Goal: Complete application form: Complete application form

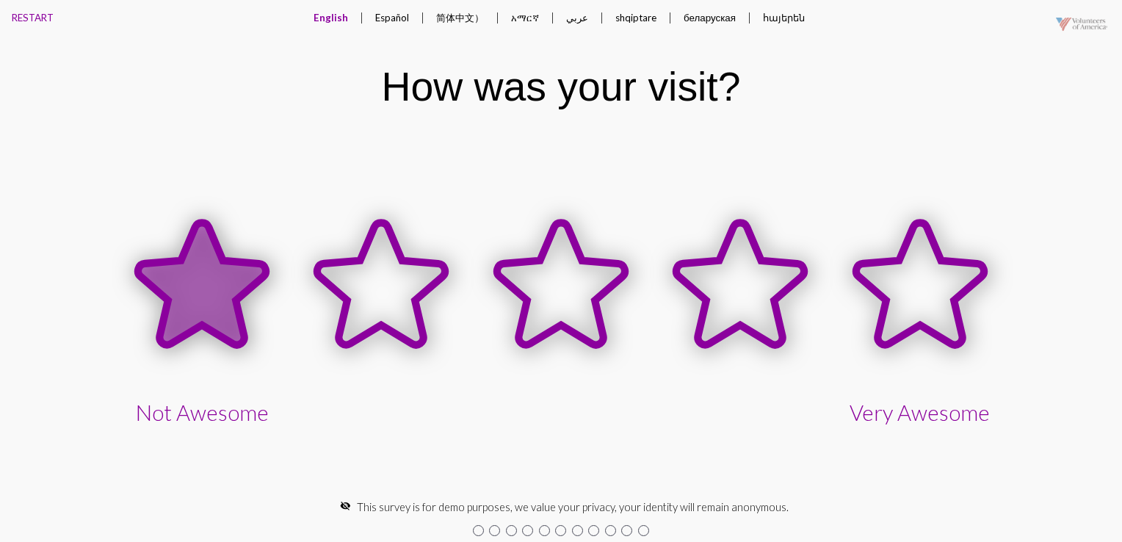
click at [209, 307] on icon at bounding box center [202, 284] width 128 height 123
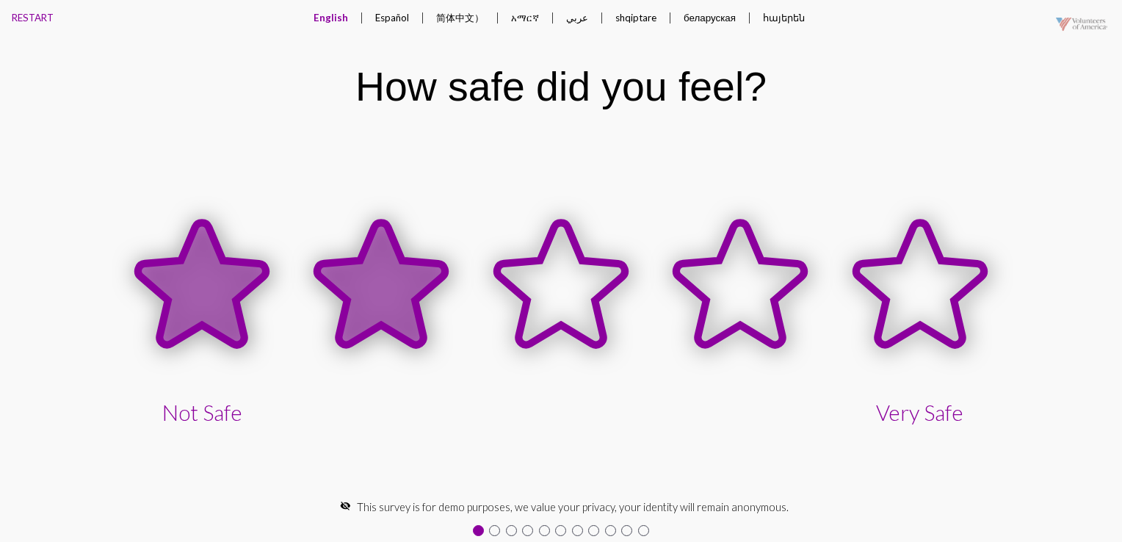
click at [386, 288] on icon at bounding box center [381, 284] width 128 height 123
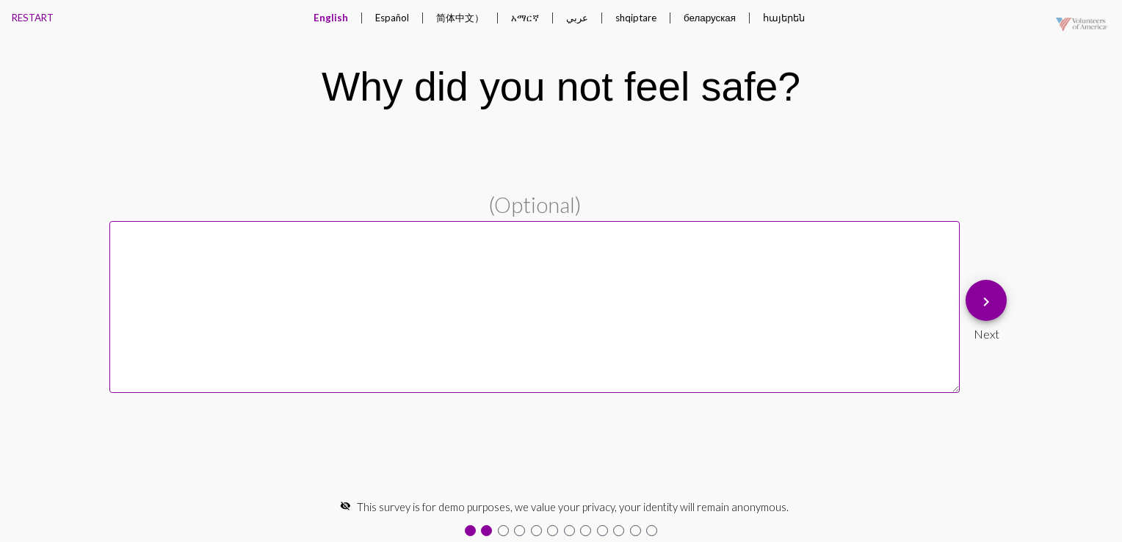
click at [278, 260] on textarea at bounding box center [534, 306] width 850 height 171
click at [345, 264] on textarea at bounding box center [534, 306] width 850 height 171
type textarea "hh"
click at [981, 313] on span "keyboard_arrow_right" at bounding box center [987, 301] width 18 height 42
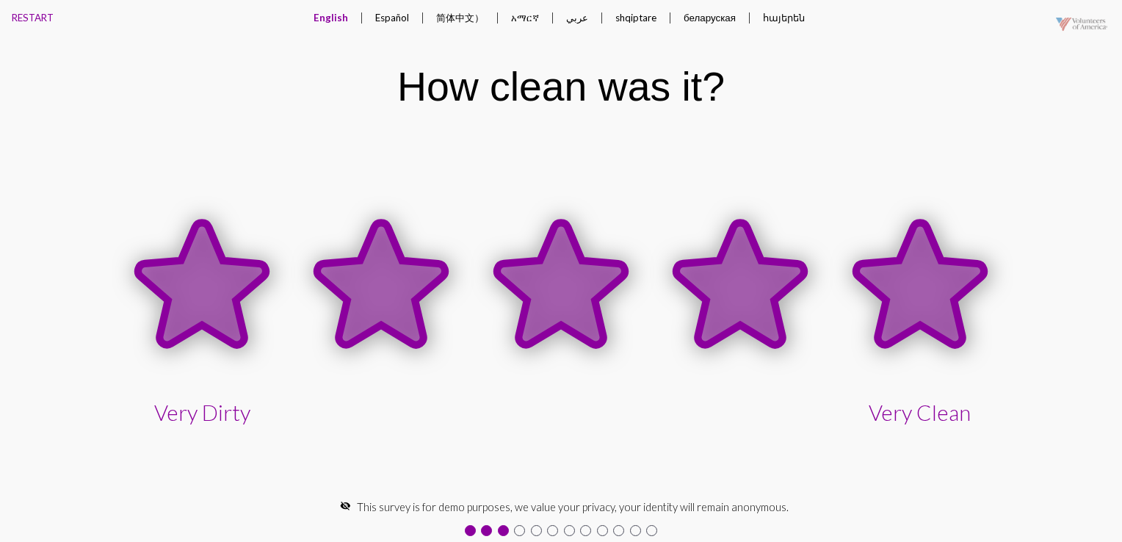
click at [947, 286] on icon at bounding box center [920, 284] width 128 height 123
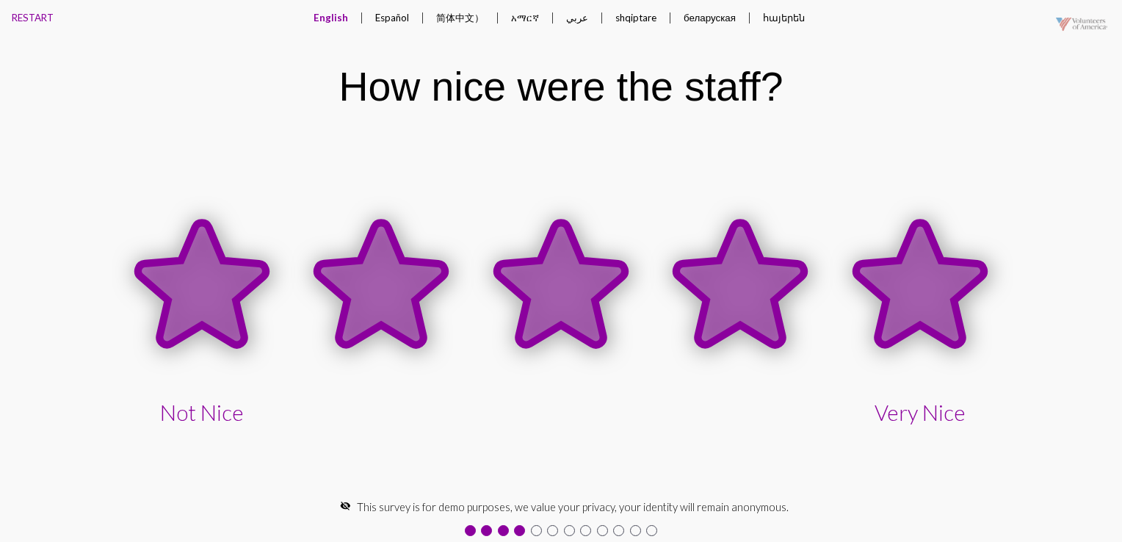
click at [923, 304] on icon at bounding box center [920, 284] width 128 height 123
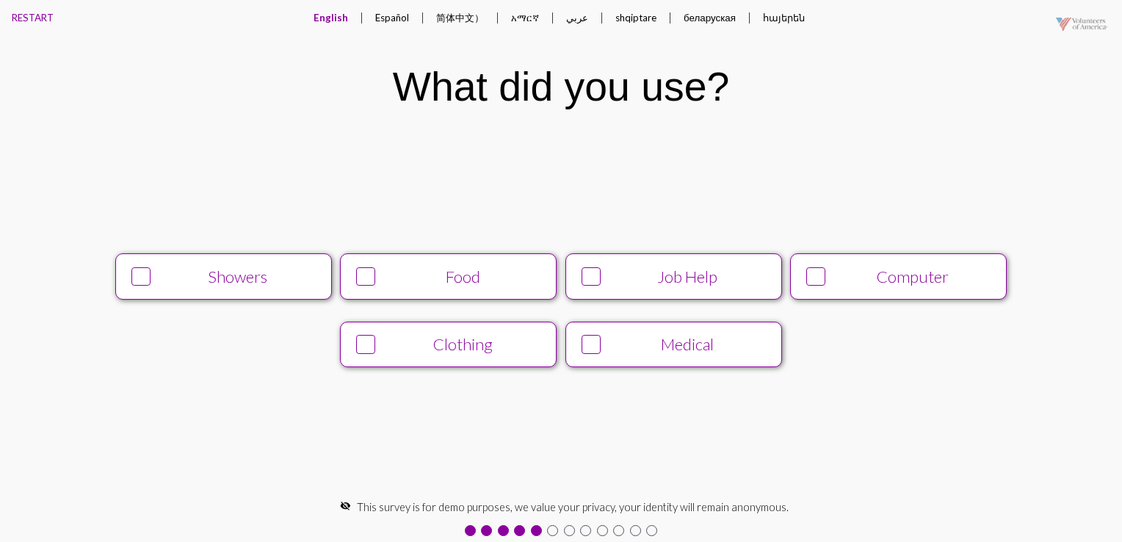
click at [831, 283] on div "Computer" at bounding box center [912, 277] width 165 height 20
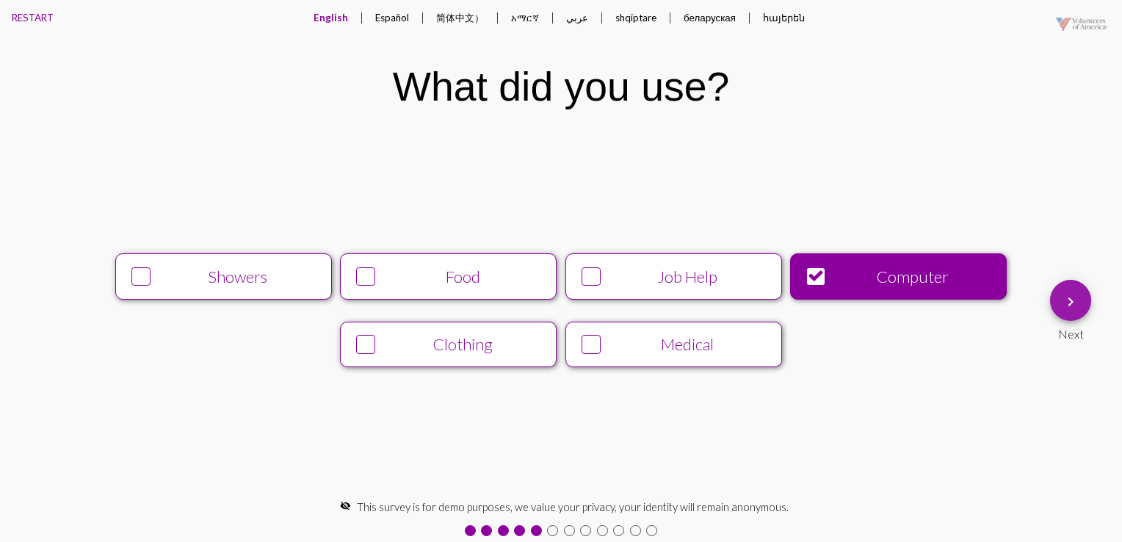
click at [1075, 304] on mat-icon "keyboard_arrow_right" at bounding box center [1071, 302] width 18 height 18
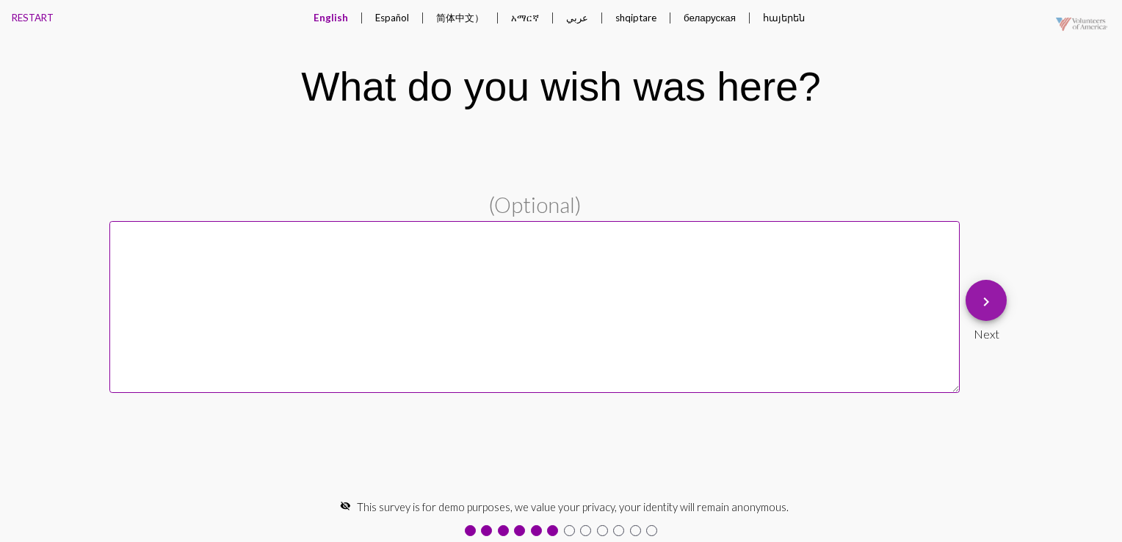
click at [983, 303] on mat-icon "keyboard_arrow_right" at bounding box center [987, 302] width 18 height 18
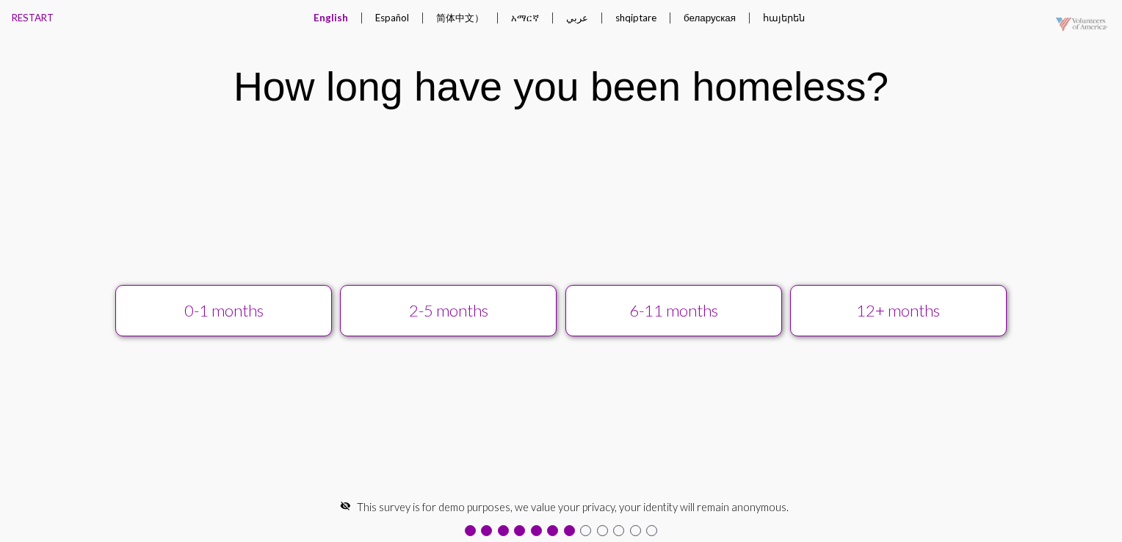
click at [1043, 320] on div "0-1 months 2-5 months 6-11 months 12+ months" at bounding box center [561, 310] width 967 height 73
click at [978, 319] on div "12+ months" at bounding box center [899, 310] width 194 height 20
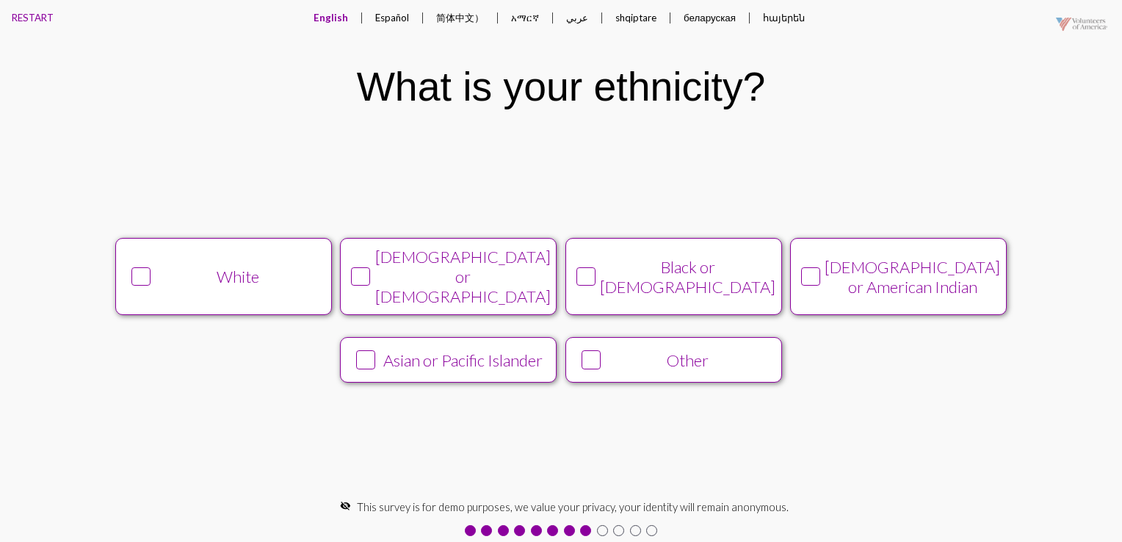
click at [912, 279] on div "[DEMOGRAPHIC_DATA] or American Indian" at bounding box center [913, 277] width 176 height 40
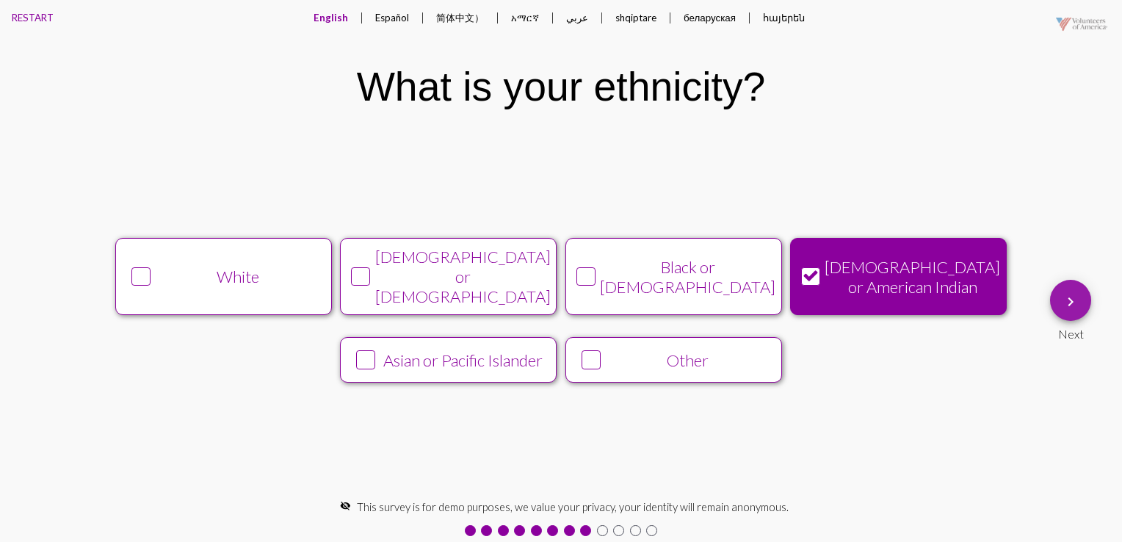
click at [1087, 295] on button "keyboard_arrow_right" at bounding box center [1070, 300] width 41 height 41
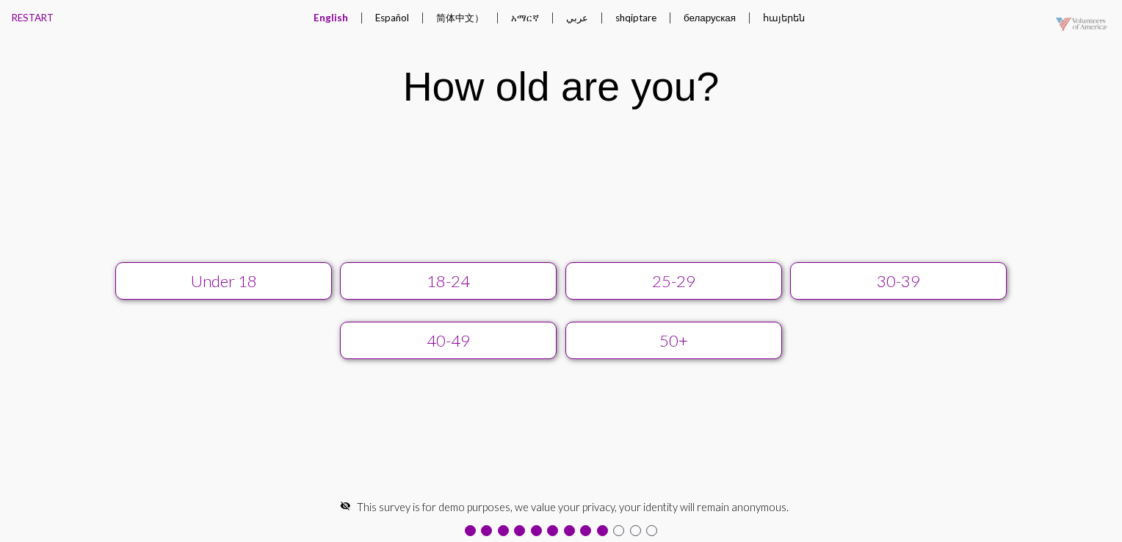
click at [917, 275] on div "30-39" at bounding box center [899, 281] width 194 height 20
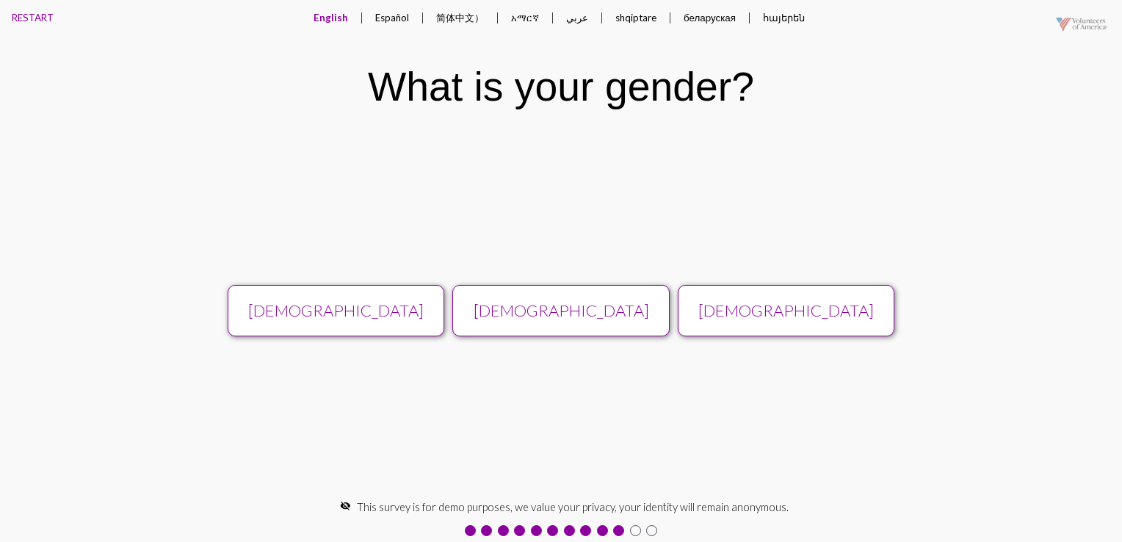
click at [684, 286] on button "[DEMOGRAPHIC_DATA]" at bounding box center [786, 310] width 217 height 51
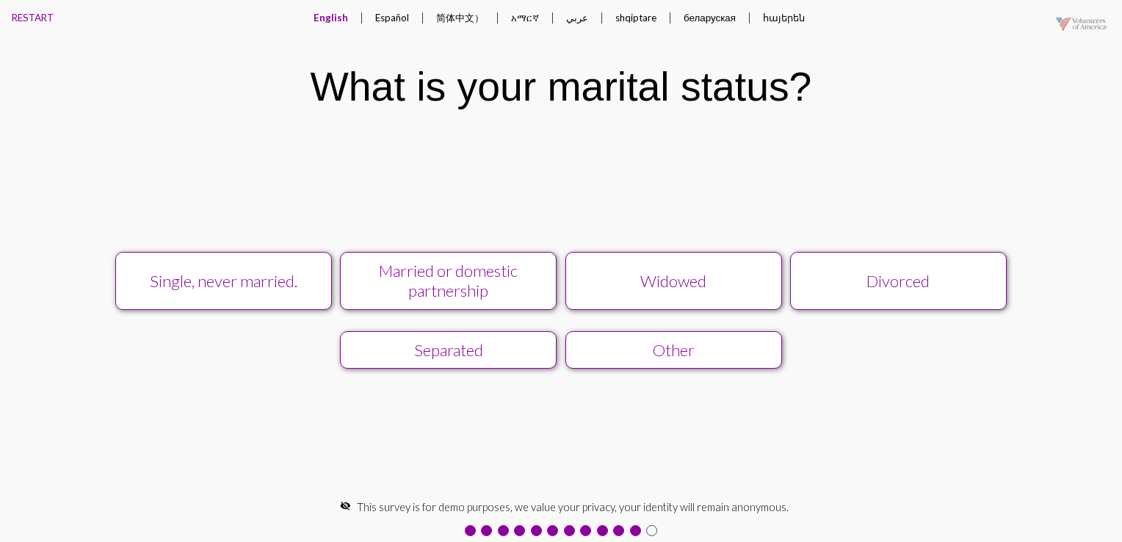
click at [958, 281] on div "Divorced" at bounding box center [899, 281] width 194 height 20
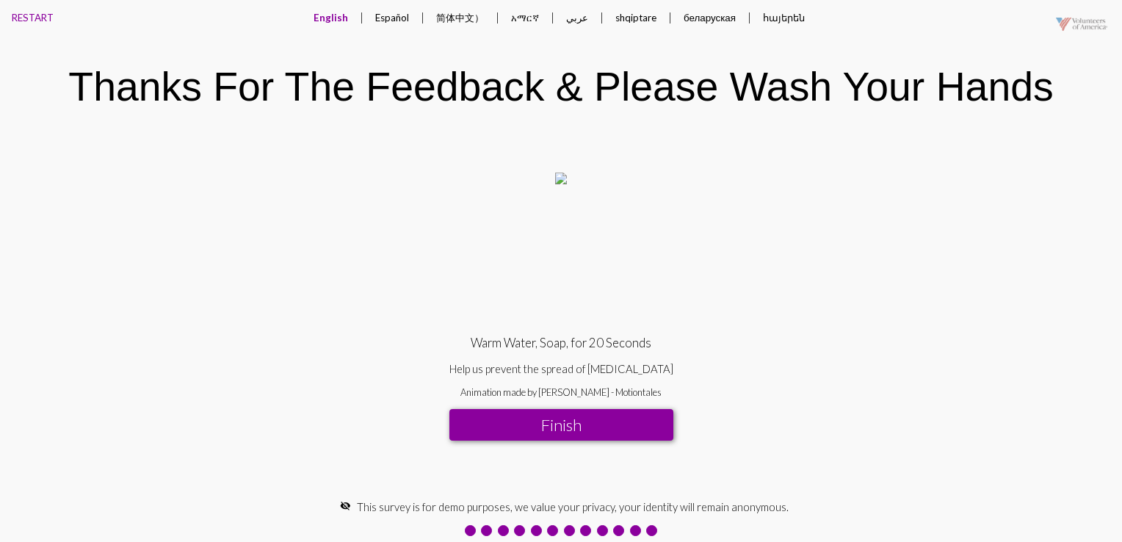
click at [535, 419] on button "Finish" at bounding box center [561, 425] width 224 height 32
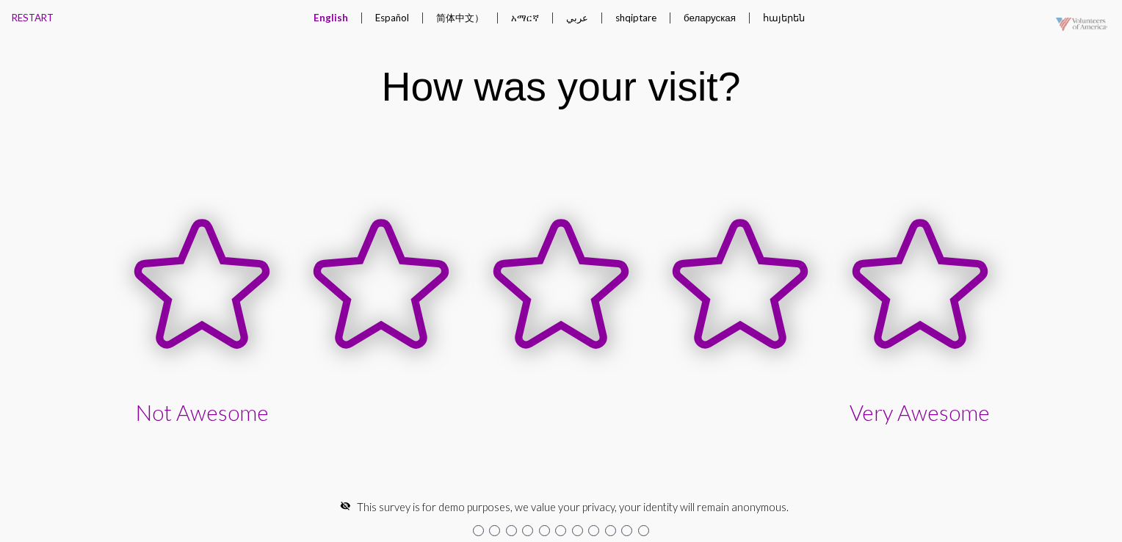
click at [386, 20] on button "Español" at bounding box center [392, 17] width 57 height 35
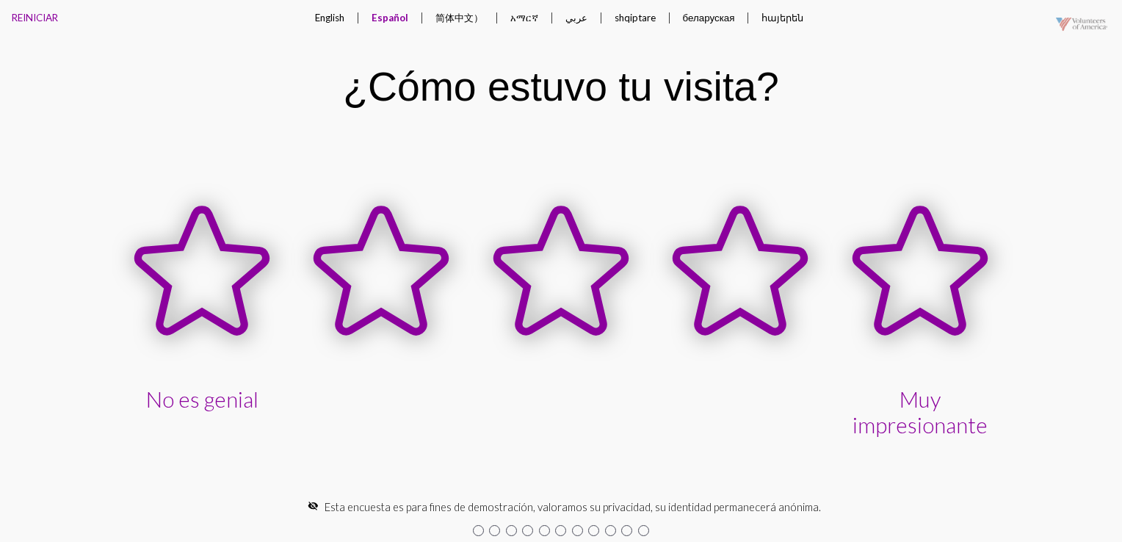
click at [338, 15] on button "English" at bounding box center [329, 17] width 53 height 35
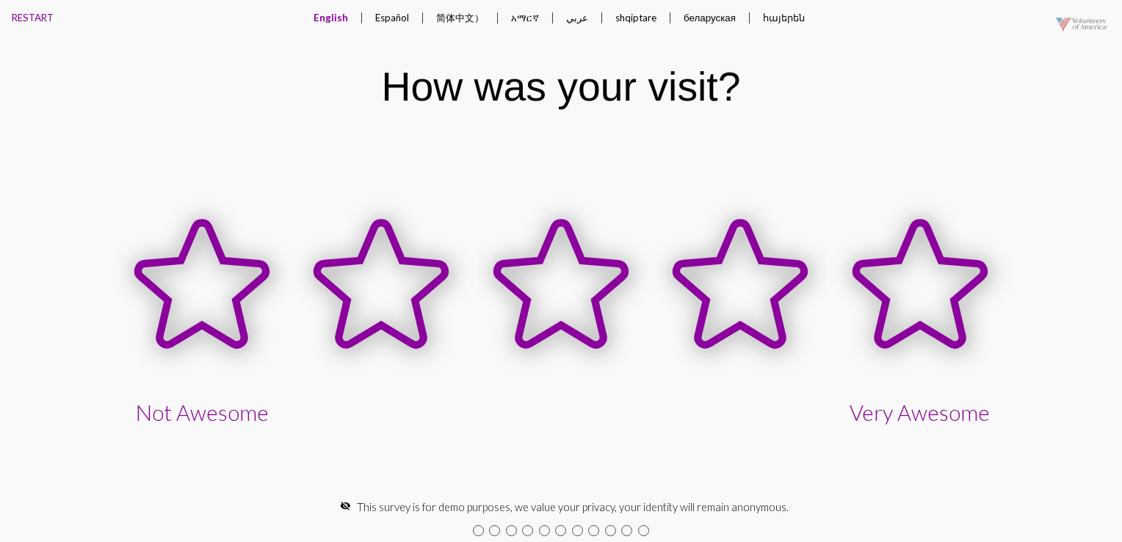
click at [209, 293] on icon at bounding box center [202, 284] width 128 height 123
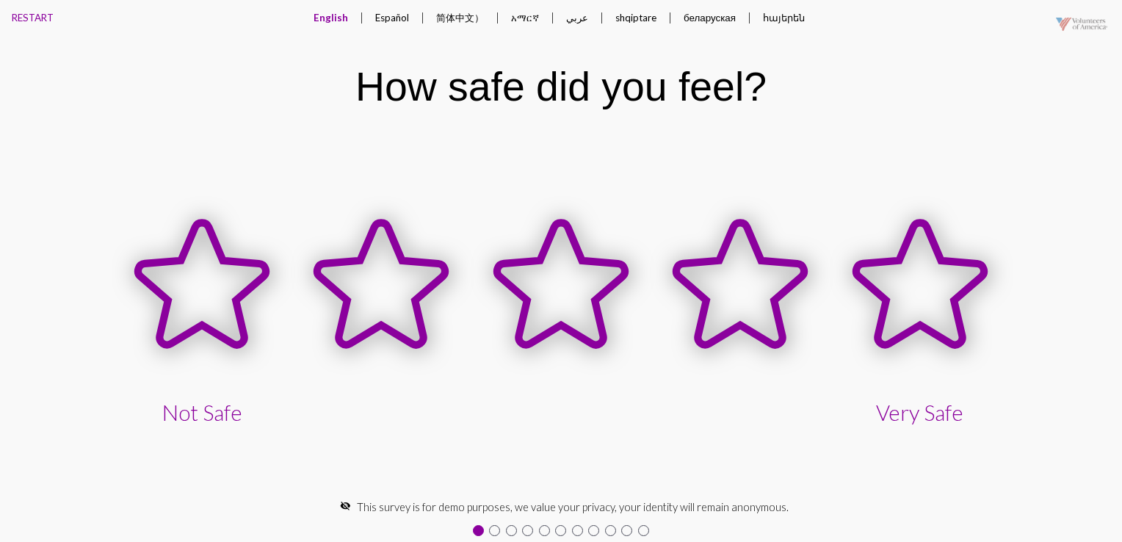
click at [381, 294] on icon at bounding box center [381, 284] width 128 height 123
